Goal: Information Seeking & Learning: Learn about a topic

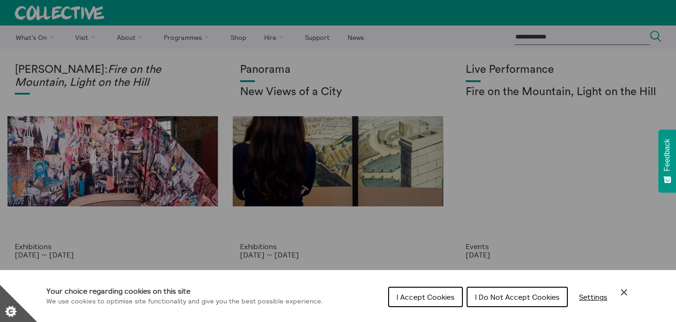
click at [426, 292] on button "I Accept Cookies" at bounding box center [425, 297] width 75 height 20
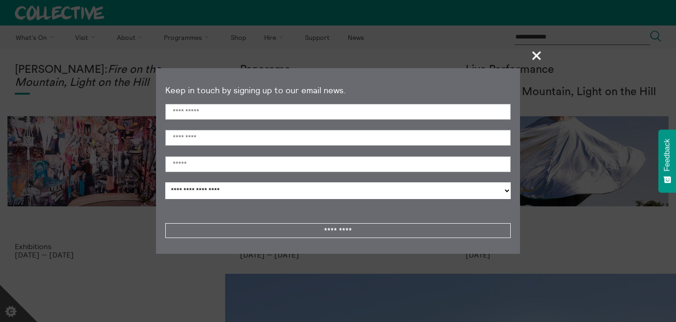
click at [538, 52] on span "+" at bounding box center [536, 55] width 27 height 27
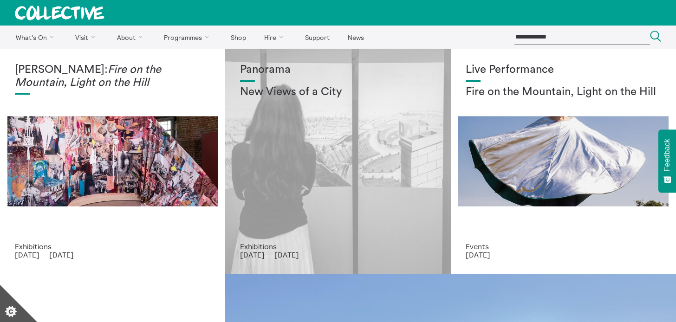
click at [342, 181] on div "Panorama New Views of a City" at bounding box center [337, 153] width 195 height 179
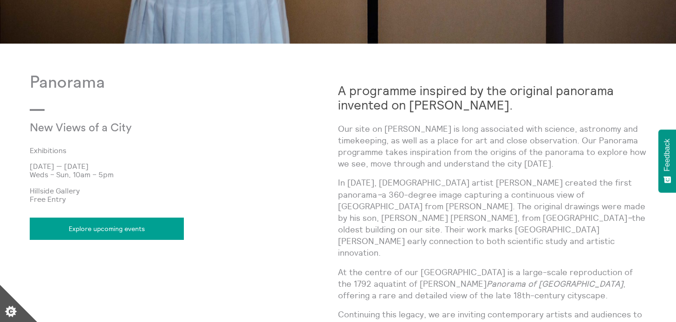
scroll to position [457, 0]
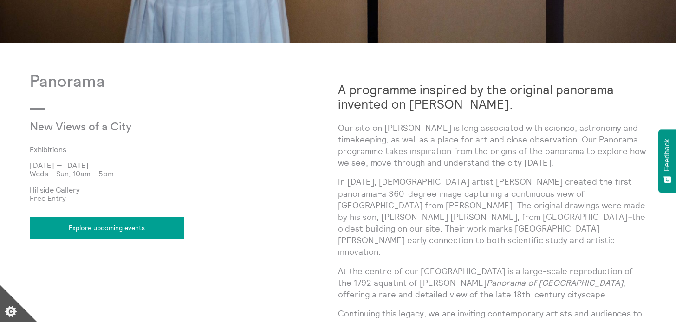
click at [115, 231] on link "Explore upcoming events" at bounding box center [107, 228] width 154 height 22
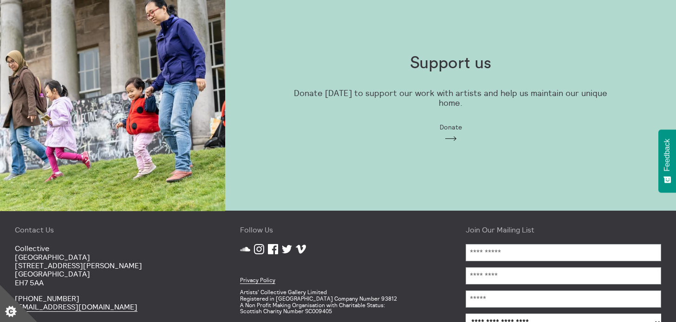
scroll to position [1030, 0]
